Goal: Find specific page/section: Find specific page/section

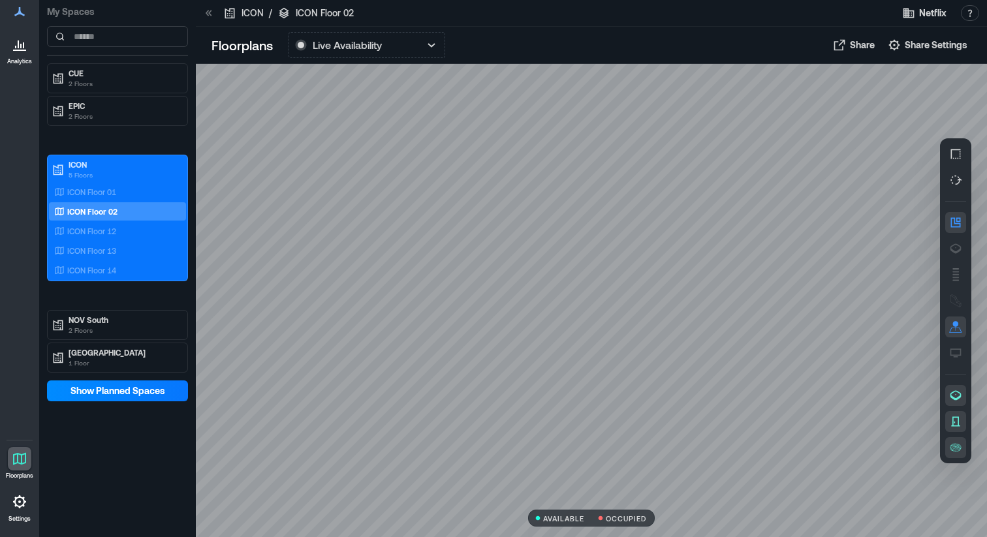
click at [18, 48] on icon at bounding box center [18, 44] width 1 height 8
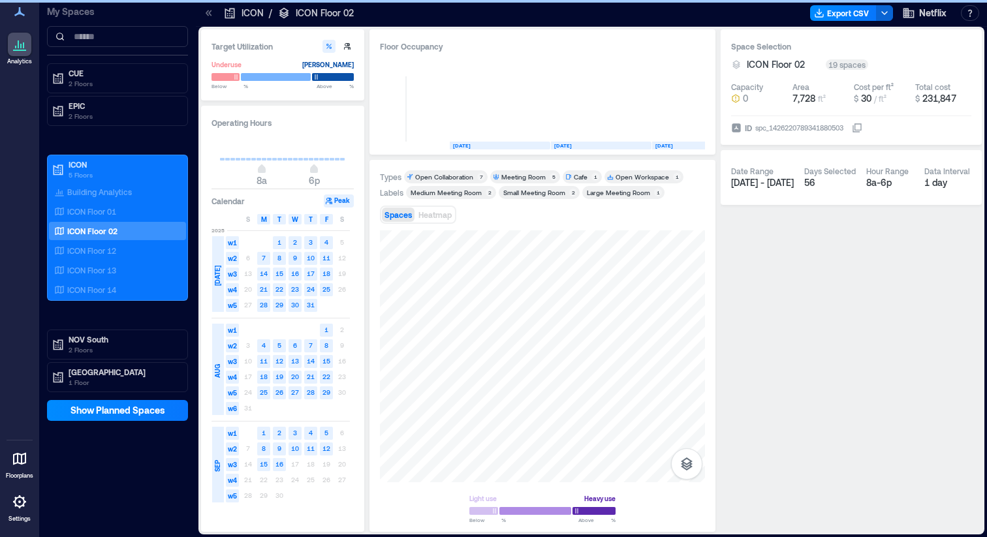
scroll to position [0, 362]
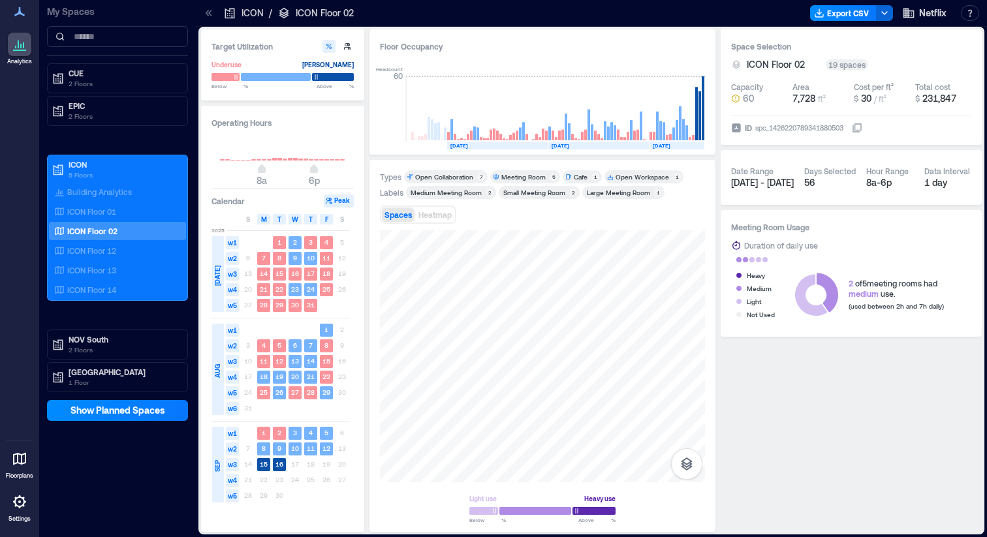
click at [31, 467] on link "Floorplans" at bounding box center [19, 463] width 35 height 40
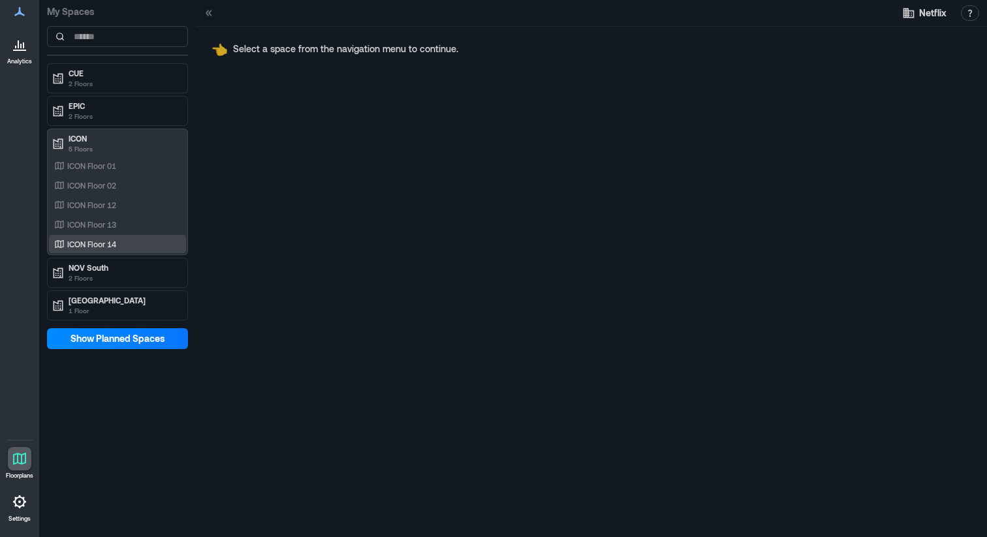
click at [139, 246] on div "ICON Floor 14" at bounding box center [115, 244] width 127 height 13
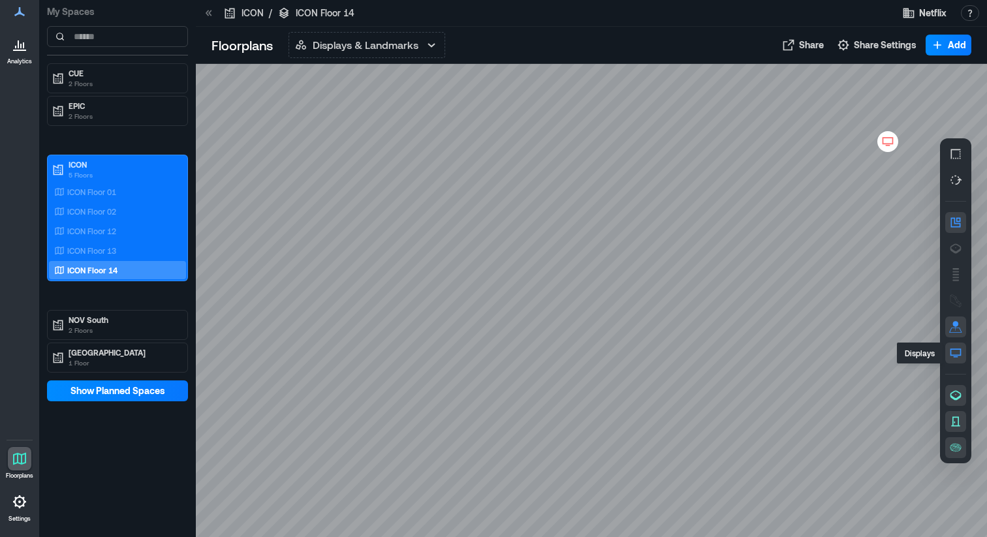
click at [955, 359] on icon "button" at bounding box center [955, 353] width 13 height 13
click at [963, 425] on button "button" at bounding box center [955, 421] width 21 height 21
click at [391, 43] on p "Displays & Landmarks" at bounding box center [366, 45] width 106 height 16
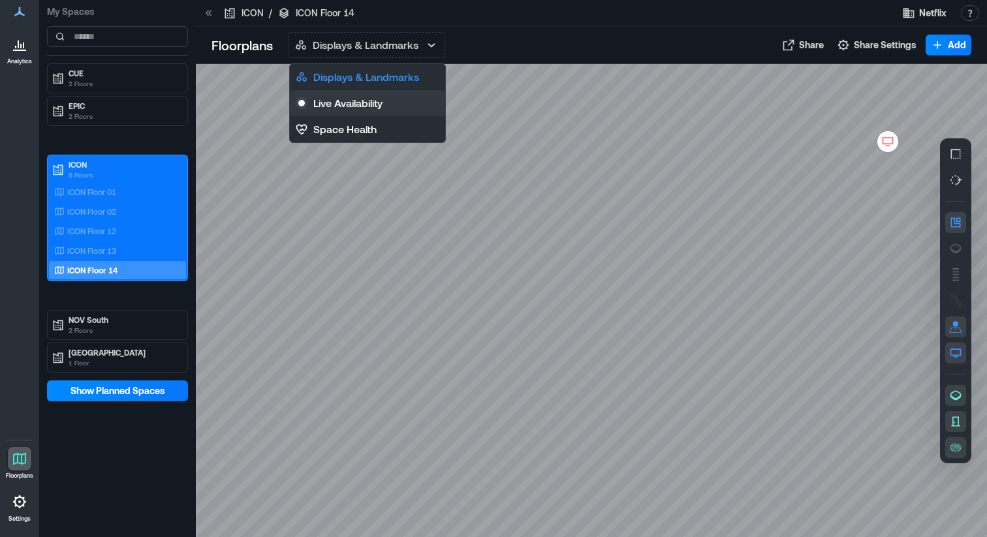
click at [373, 111] on button "Live Availability" at bounding box center [367, 103] width 155 height 26
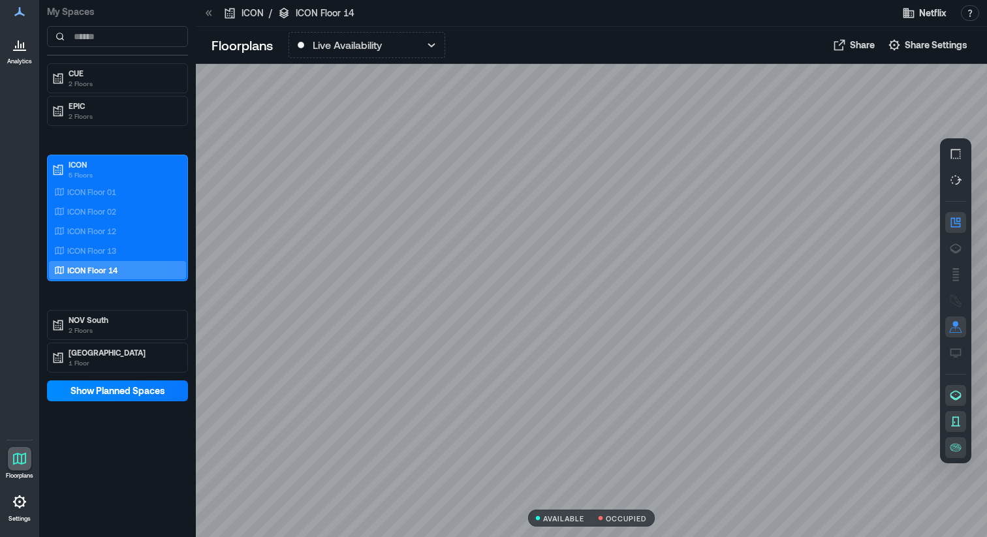
click at [384, 29] on div "Floorplans Live Availability Displays & Landmarks Live Availability Space Healt…" at bounding box center [591, 45] width 791 height 37
click at [388, 51] on button "Live Availability" at bounding box center [367, 45] width 157 height 26
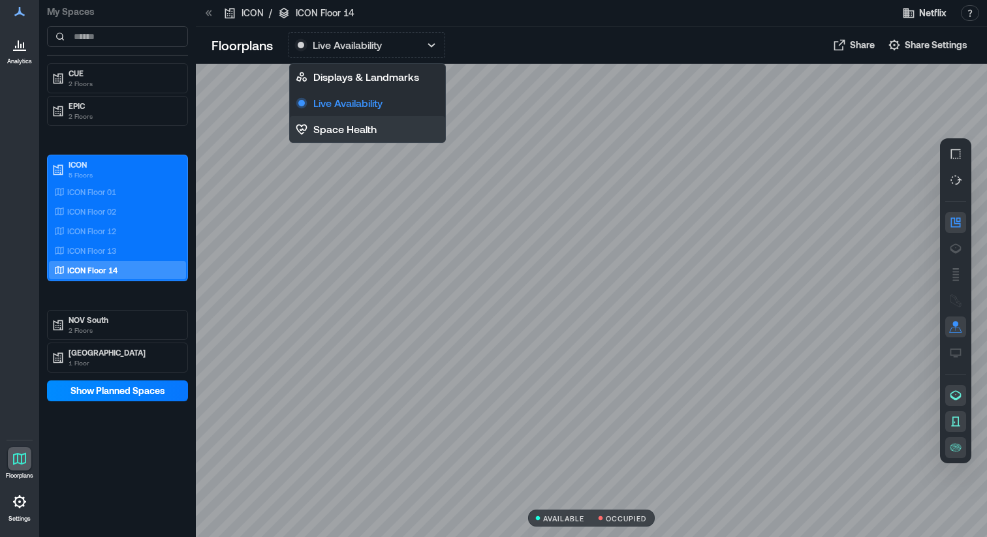
click at [362, 132] on p "Space Health" at bounding box center [344, 129] width 63 height 16
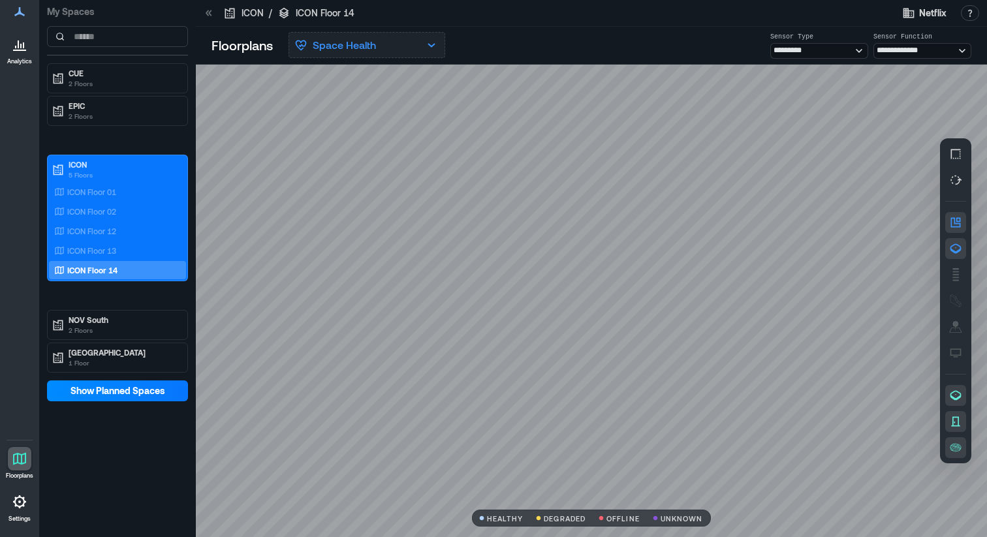
click at [376, 47] on button "Space Health" at bounding box center [367, 45] width 157 height 26
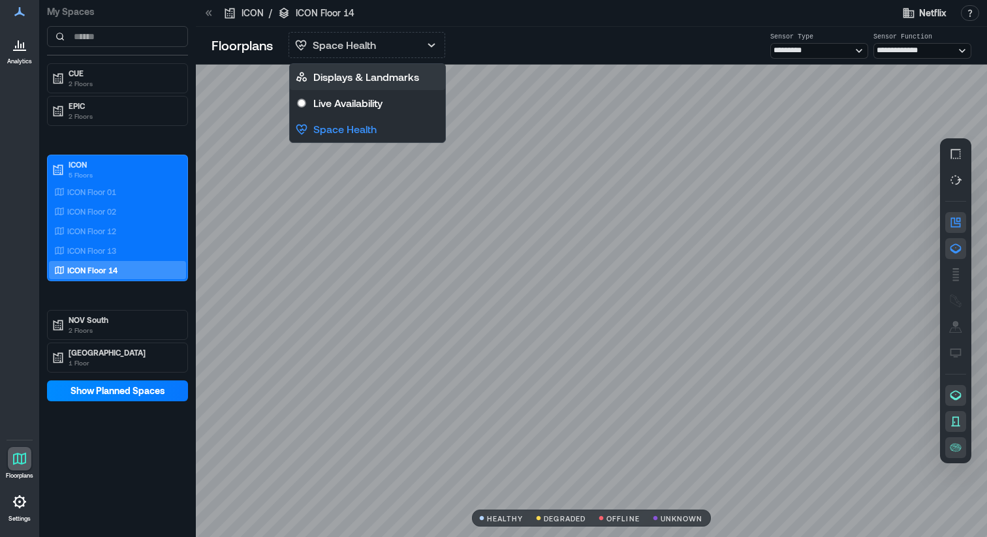
click at [372, 72] on p "Displays & Landmarks" at bounding box center [366, 77] width 106 height 16
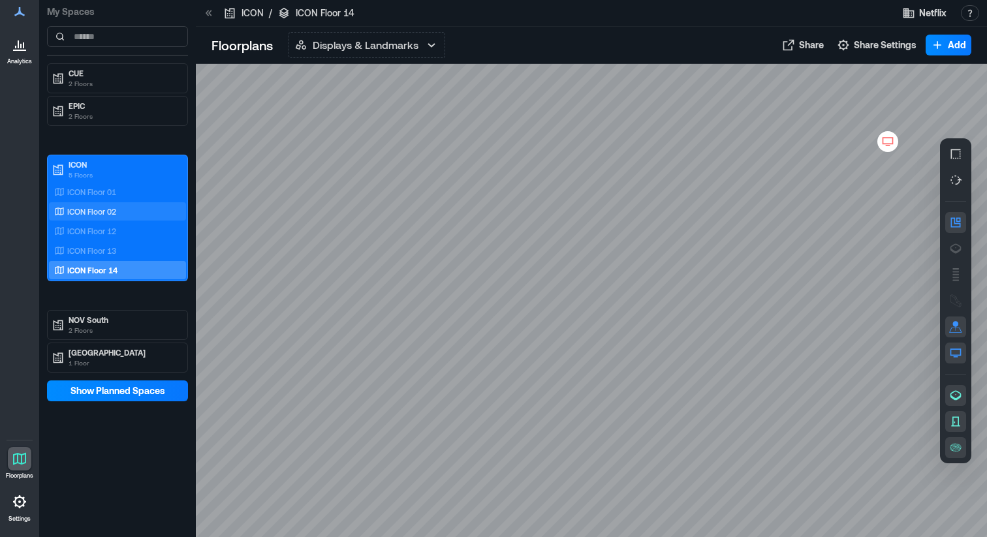
click at [96, 208] on p "ICON Floor 02" at bounding box center [91, 211] width 49 height 10
